Goal: Find specific page/section: Find specific page/section

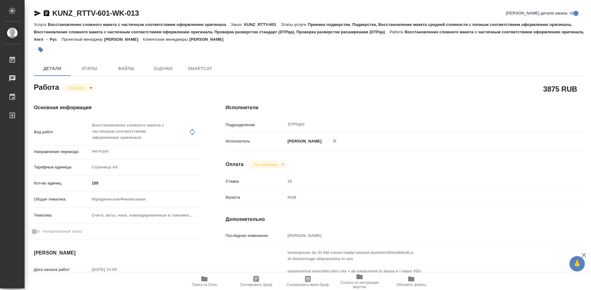
type textarea "x"
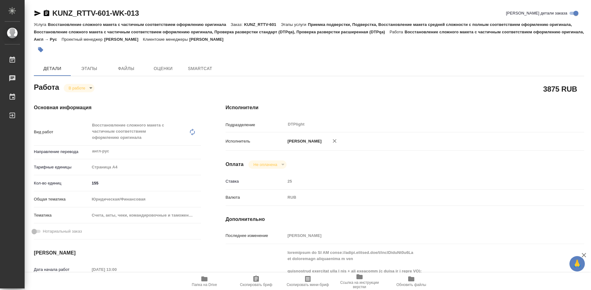
type textarea "x"
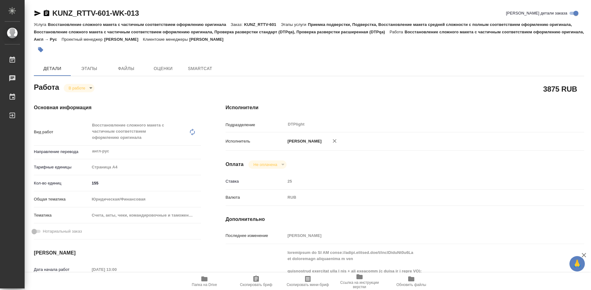
type textarea "x"
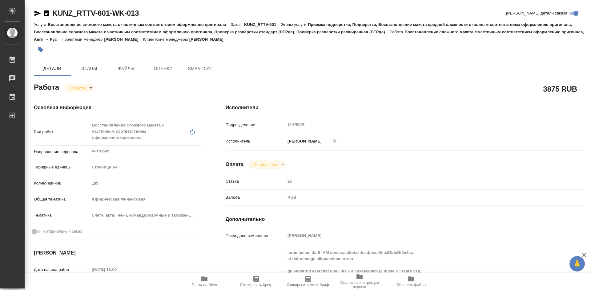
type textarea "x"
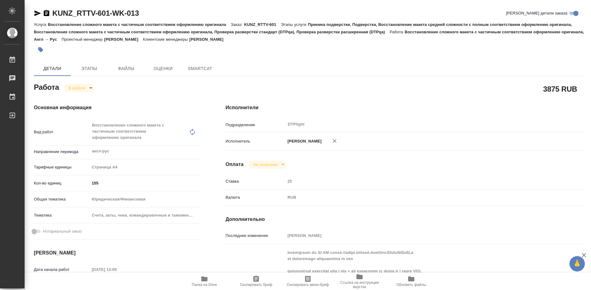
type textarea "x"
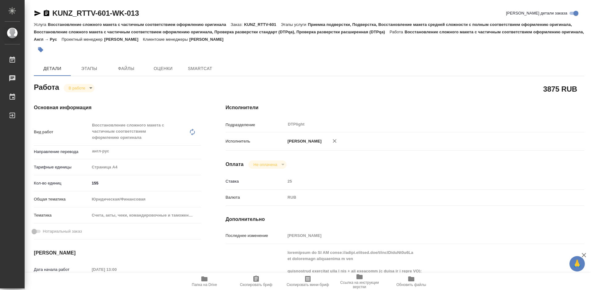
type textarea "x"
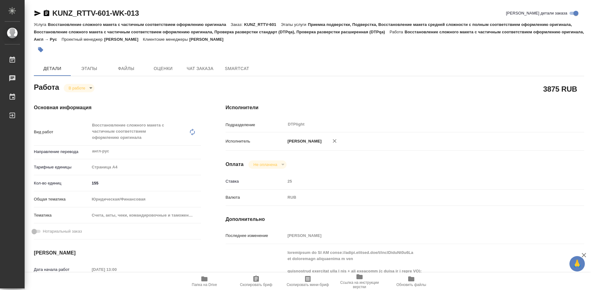
type textarea "x"
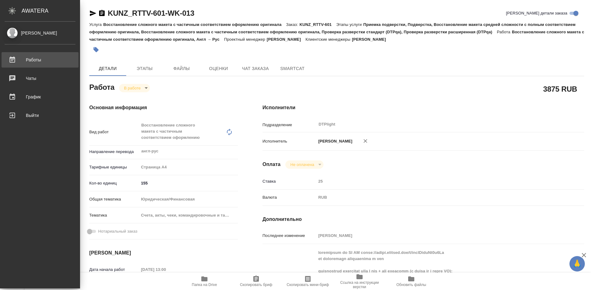
type textarea "x"
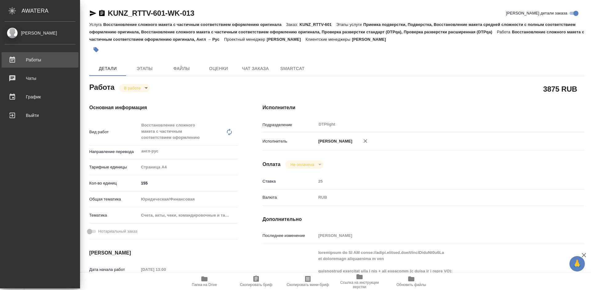
type textarea "x"
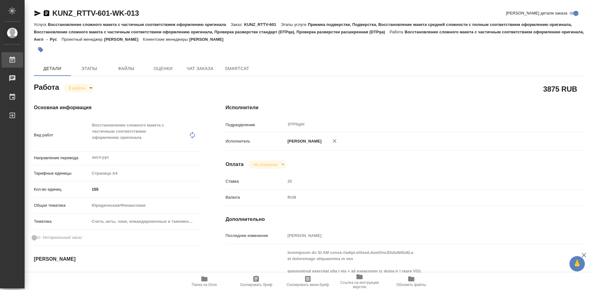
click at [12, 64] on div "Работы" at bounding box center [4, 59] width 15 height 9
type textarea "x"
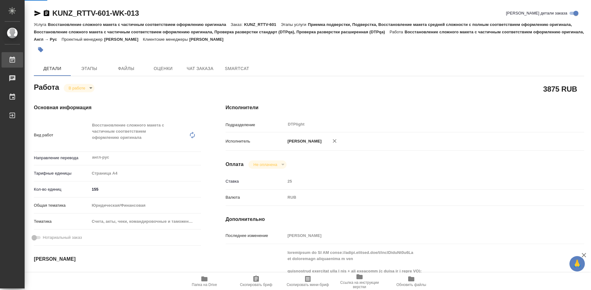
type textarea "x"
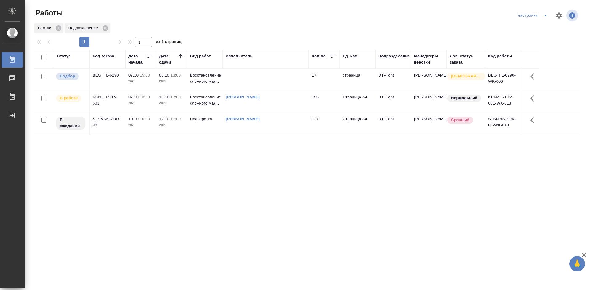
click at [107, 75] on div "BEG_FL-6290" at bounding box center [108, 75] width 30 height 6
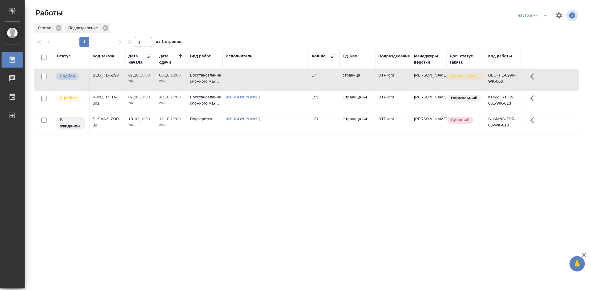
click at [107, 75] on div "BEG_FL-6290" at bounding box center [108, 75] width 30 height 6
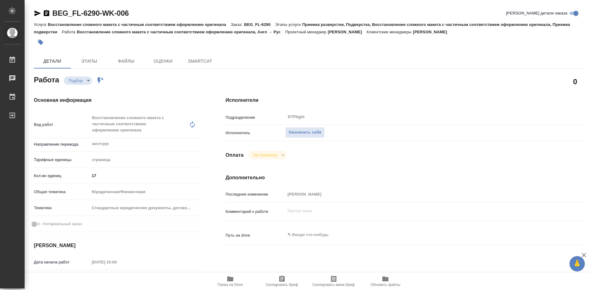
type textarea "x"
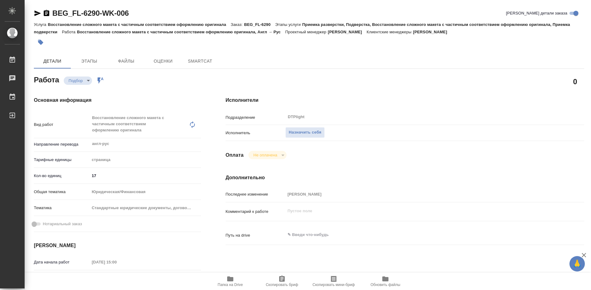
type textarea "x"
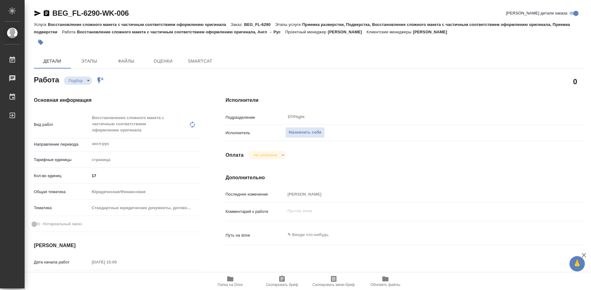
type textarea "x"
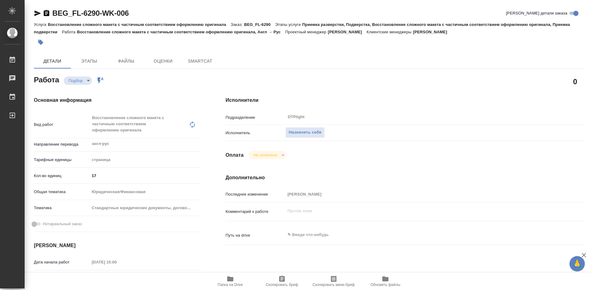
type textarea "x"
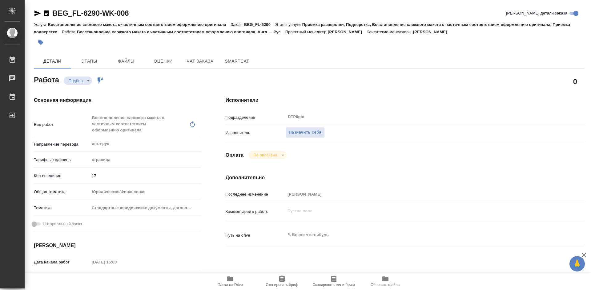
type textarea "x"
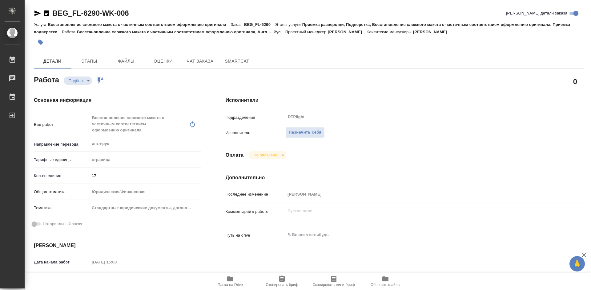
click at [230, 278] on icon "button" at bounding box center [230, 278] width 6 height 5
type textarea "x"
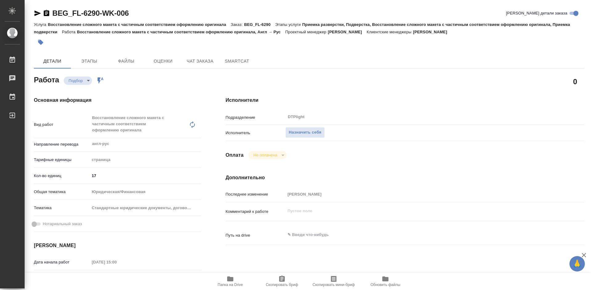
type textarea "x"
